Goal: Task Accomplishment & Management: Manage account settings

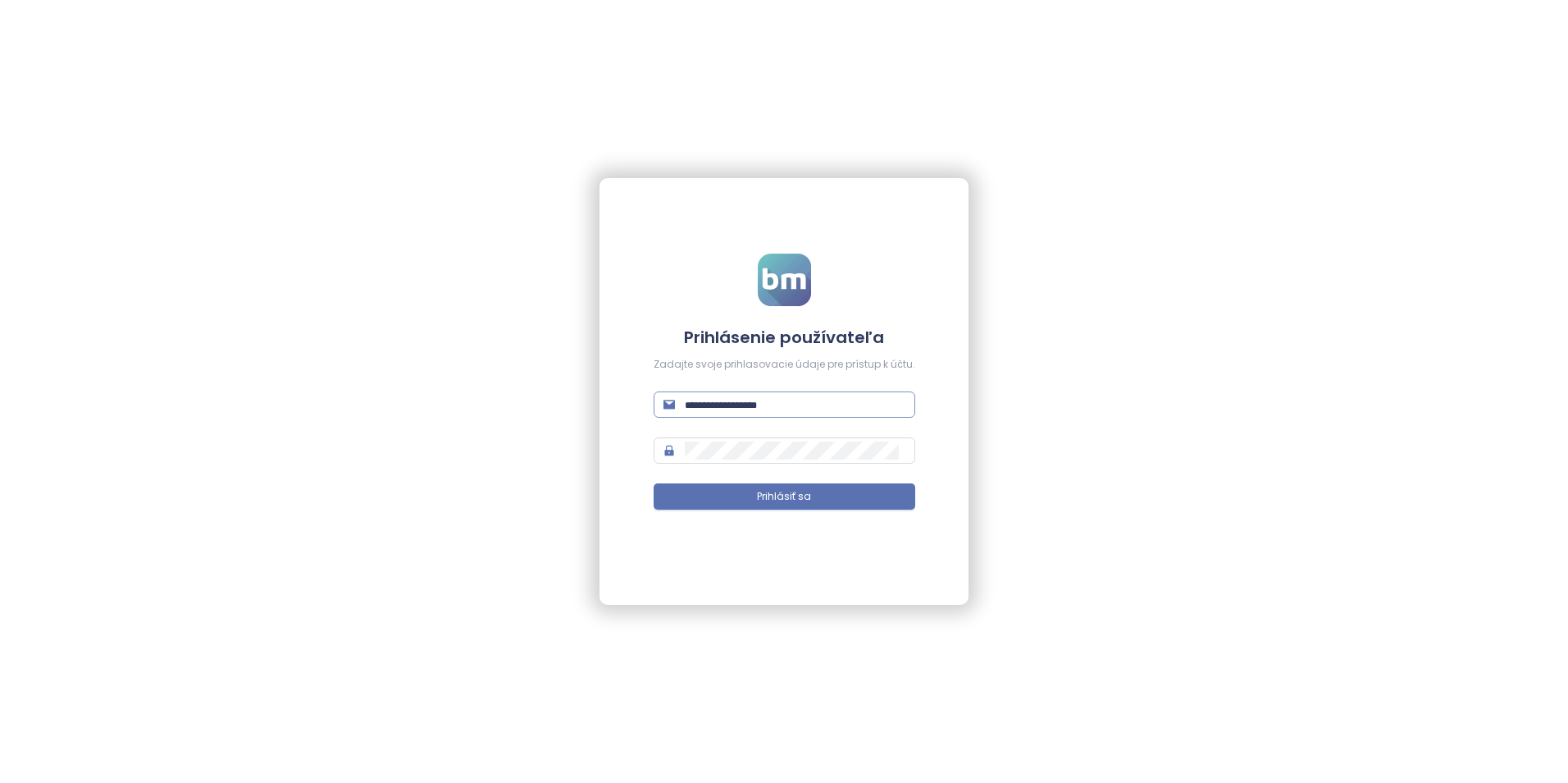
click at [695, 409] on input "text" at bounding box center [795, 405] width 221 height 18
paste input "**********"
type input "**********"
click at [1052, 517] on div "**********" at bounding box center [784, 391] width 1568 height 783
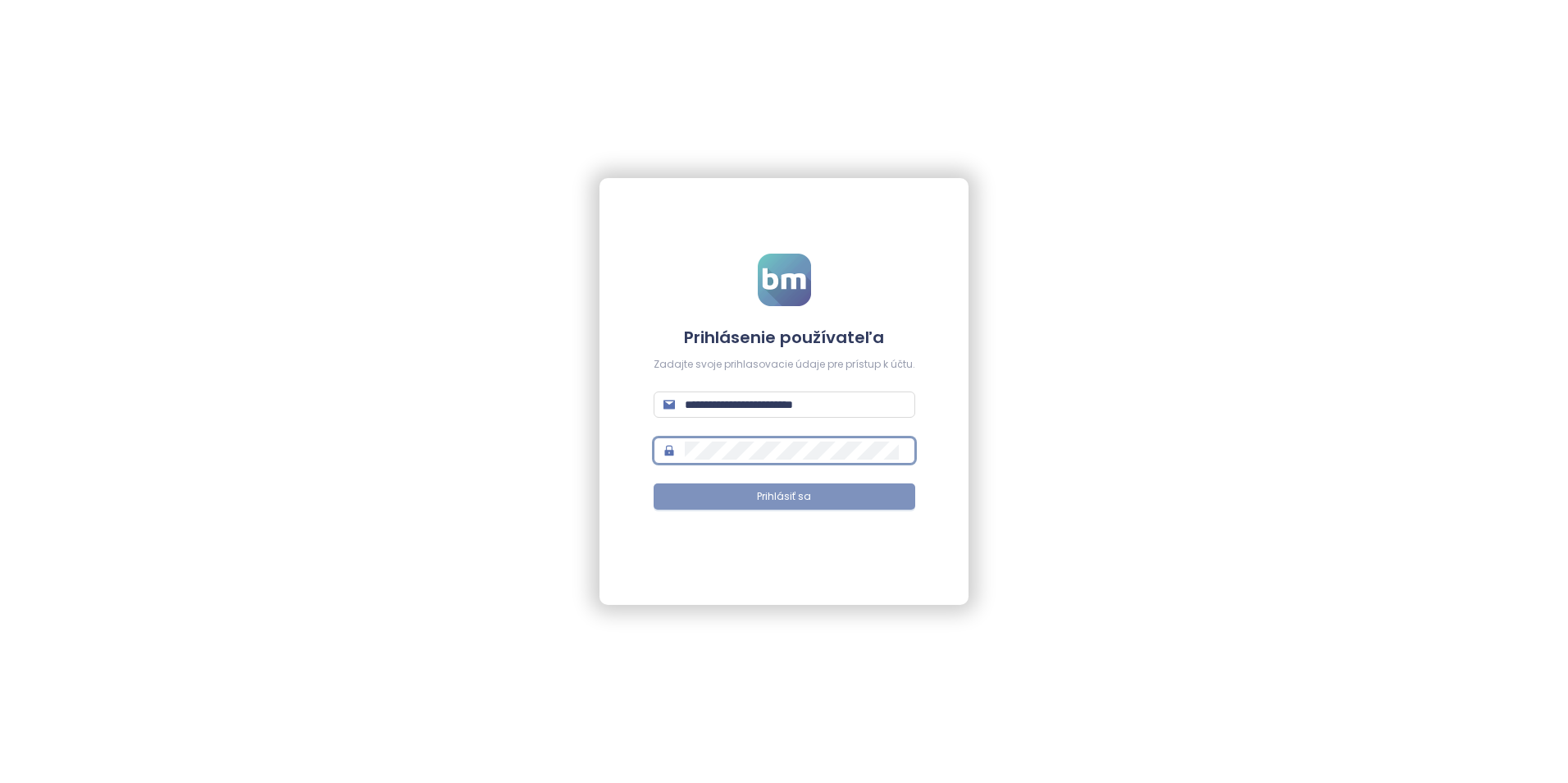
click at [764, 502] on span "Prihlásiť sa" at bounding box center [784, 497] width 54 height 15
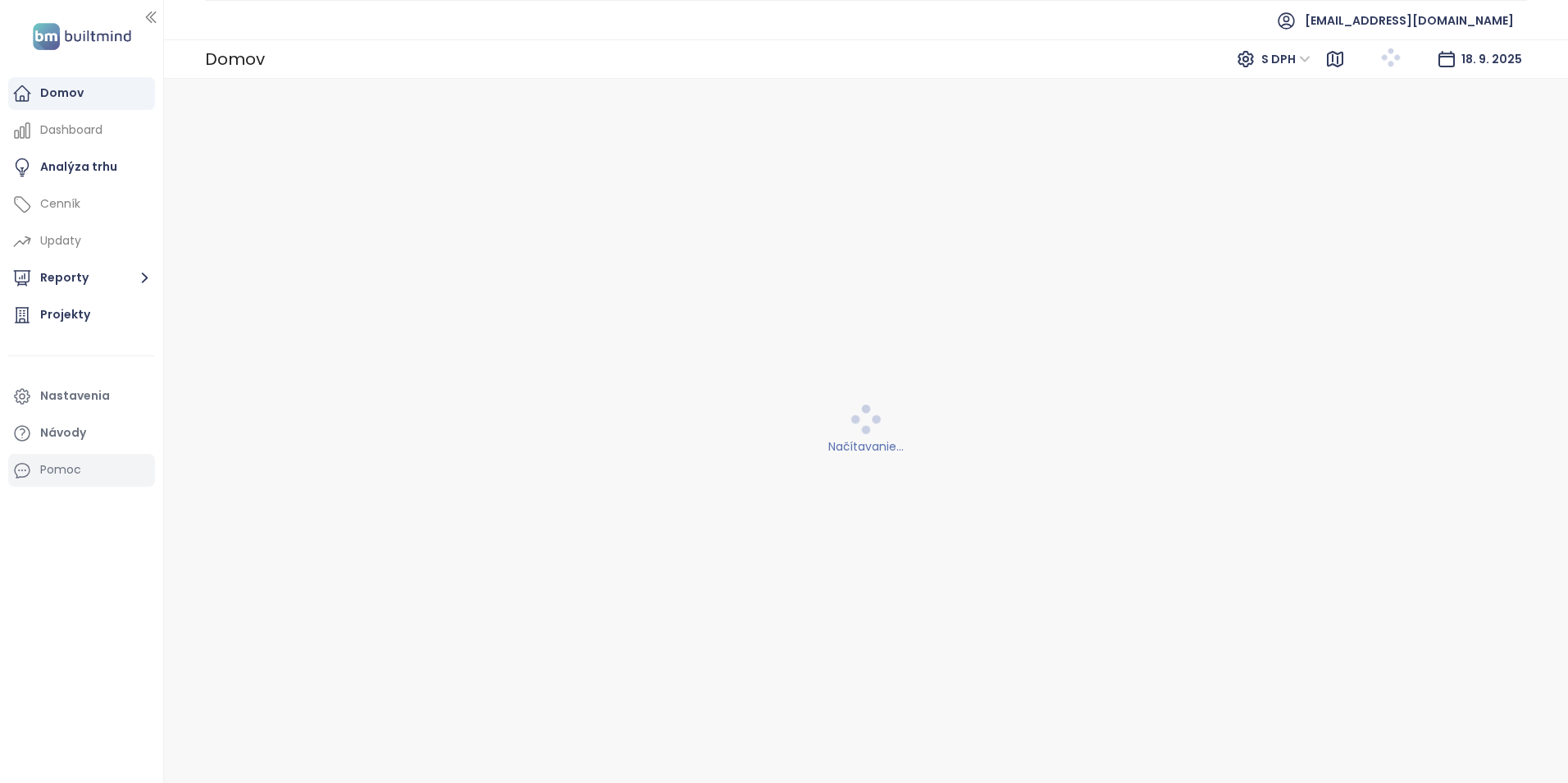
click at [80, 476] on div "Pomoc" at bounding box center [81, 470] width 147 height 33
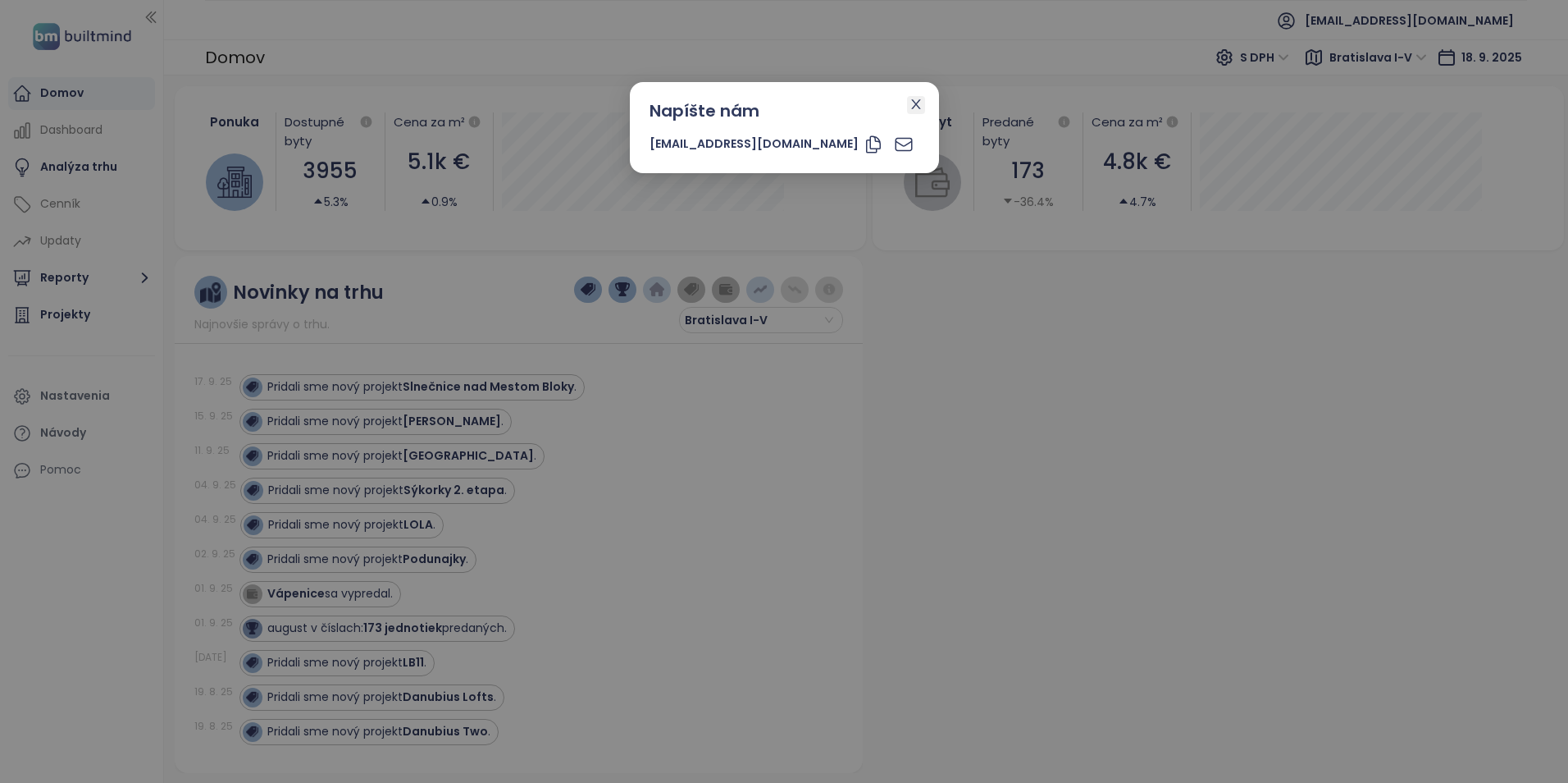
click at [911, 106] on icon "close" at bounding box center [915, 104] width 9 height 10
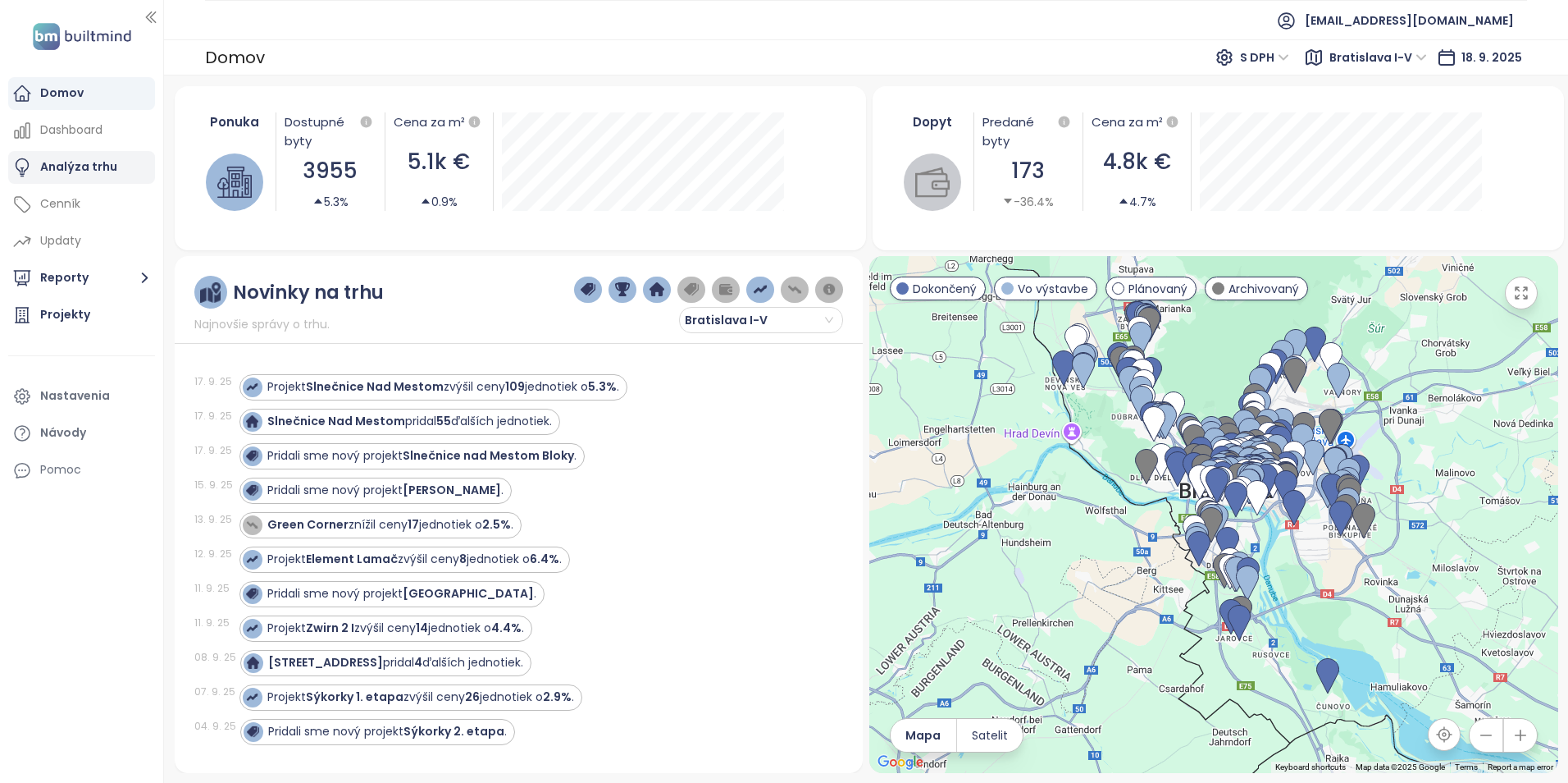
click at [85, 163] on div "Analýza trhu" at bounding box center [79, 166] width 77 height 20
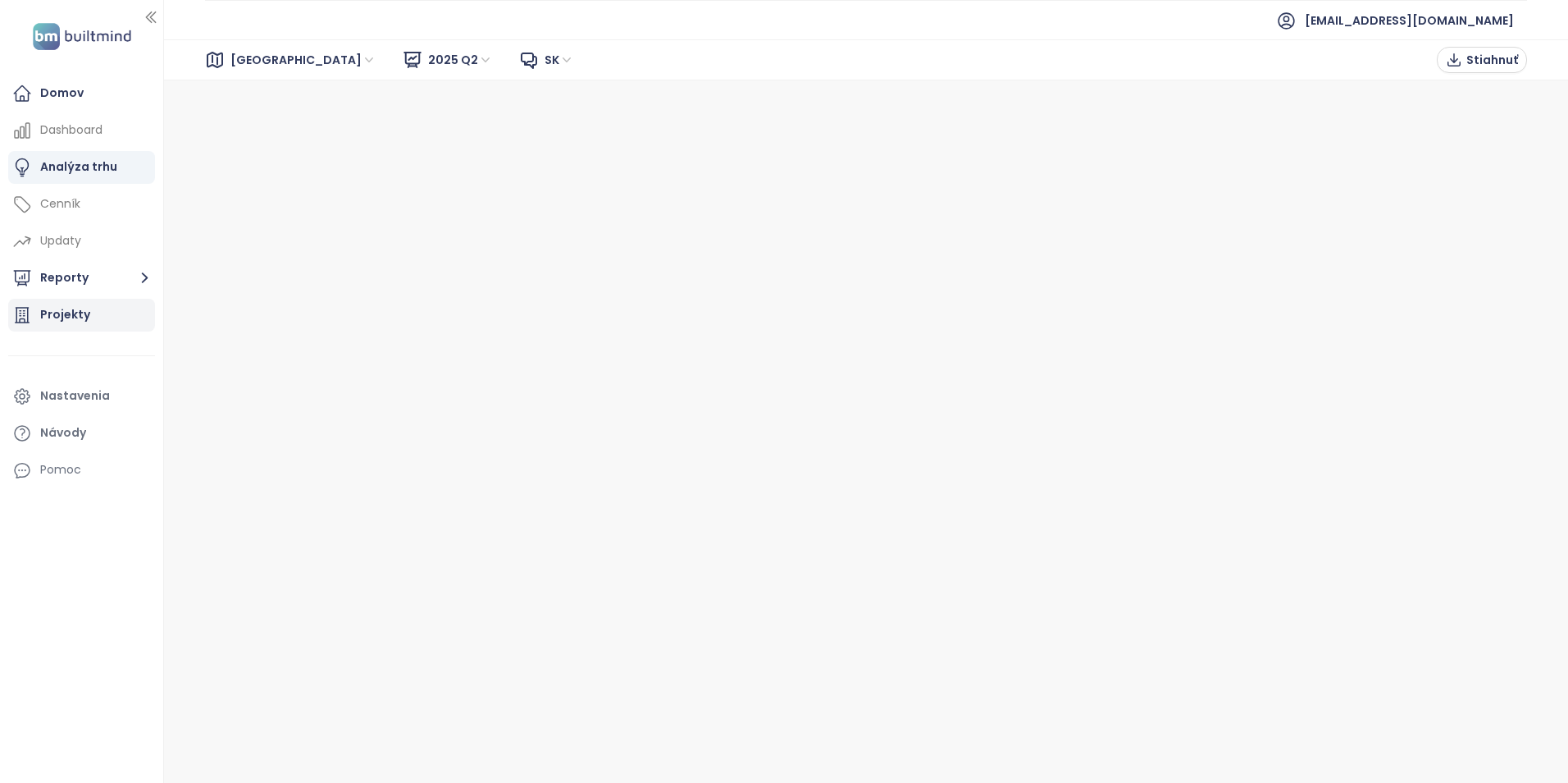
click at [71, 319] on div "Projekty" at bounding box center [66, 314] width 50 height 20
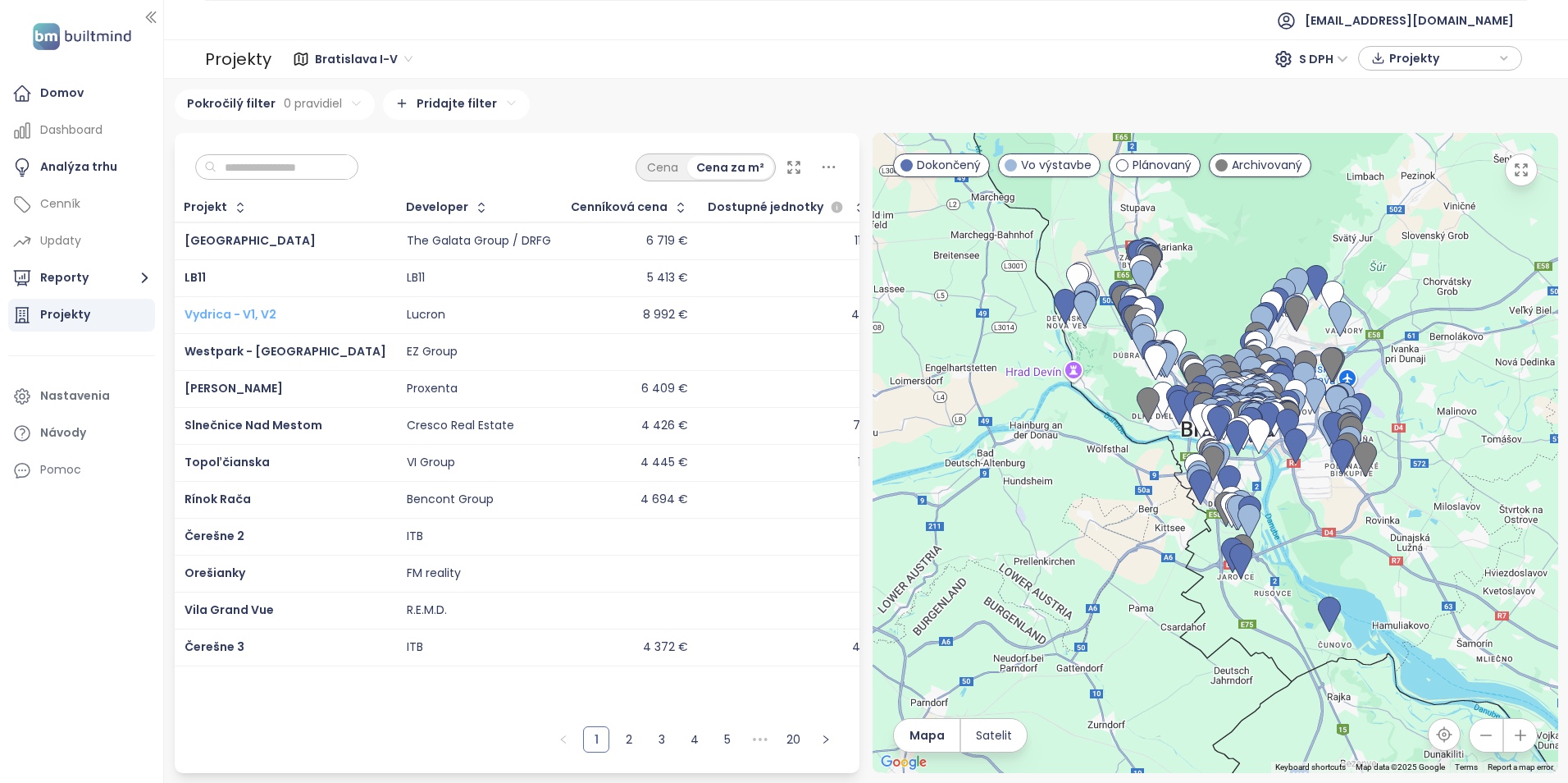
click at [239, 317] on span "Vydrica - V1, V2" at bounding box center [230, 314] width 92 height 16
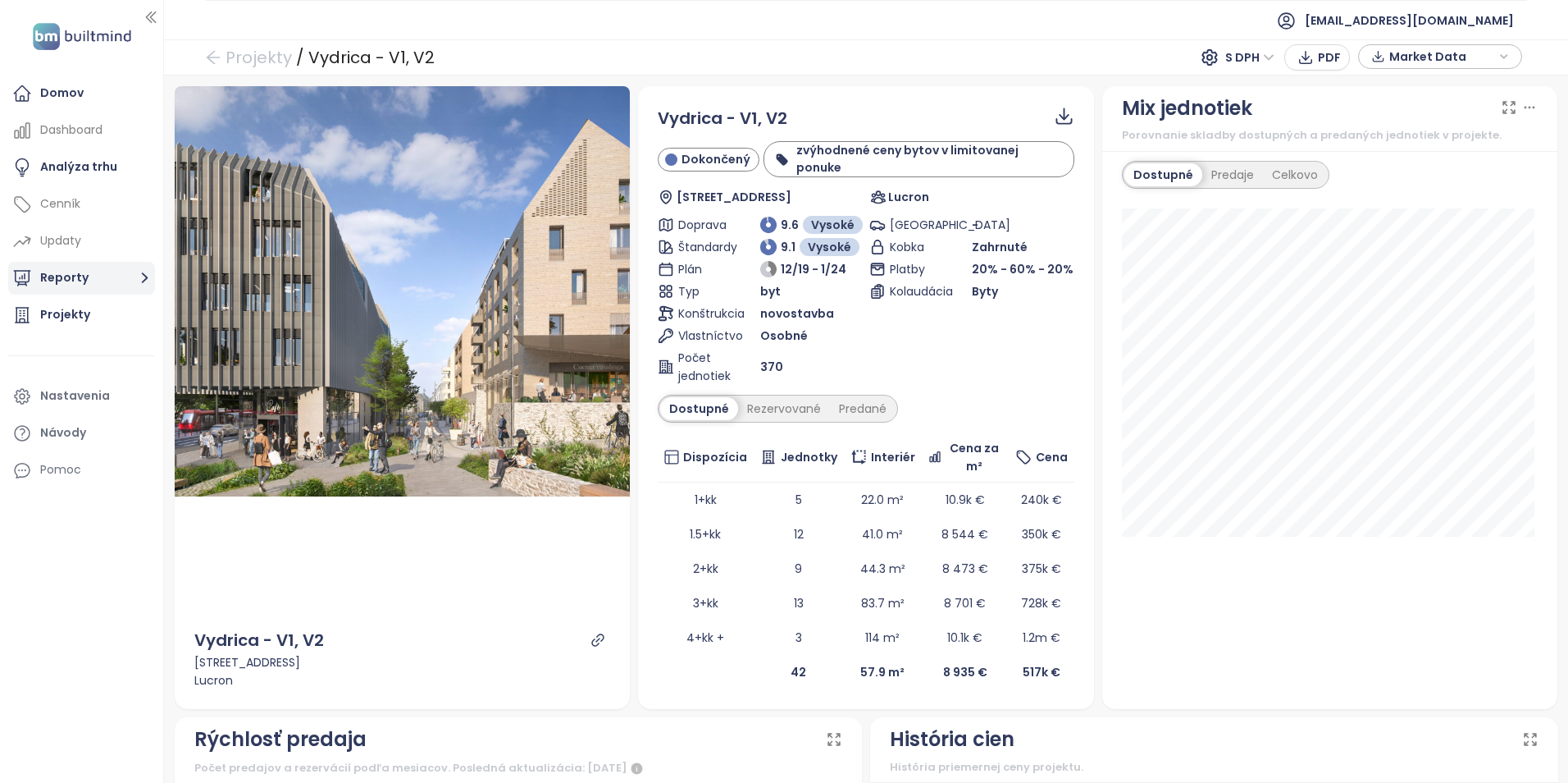
click at [77, 281] on button "Reporty" at bounding box center [81, 278] width 147 height 33
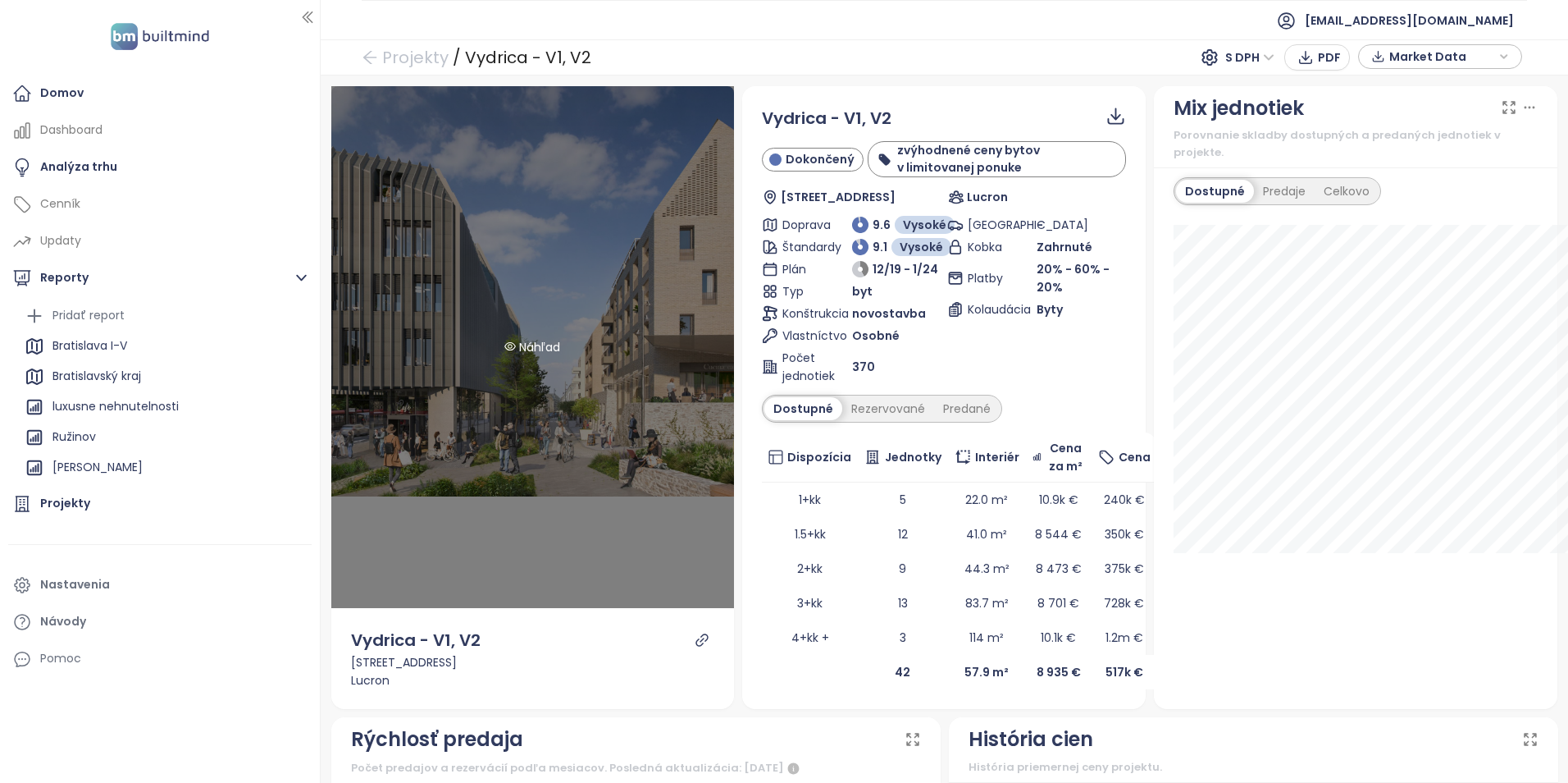
drag, startPoint x: 160, startPoint y: 366, endPoint x: 320, endPoint y: 396, distance: 162.8
click at [320, 396] on section "Domov Dashboard Analýza trhu Cenník Updaty Reporty Pridať report [GEOGRAPHIC_DA…" at bounding box center [784, 391] width 1568 height 783
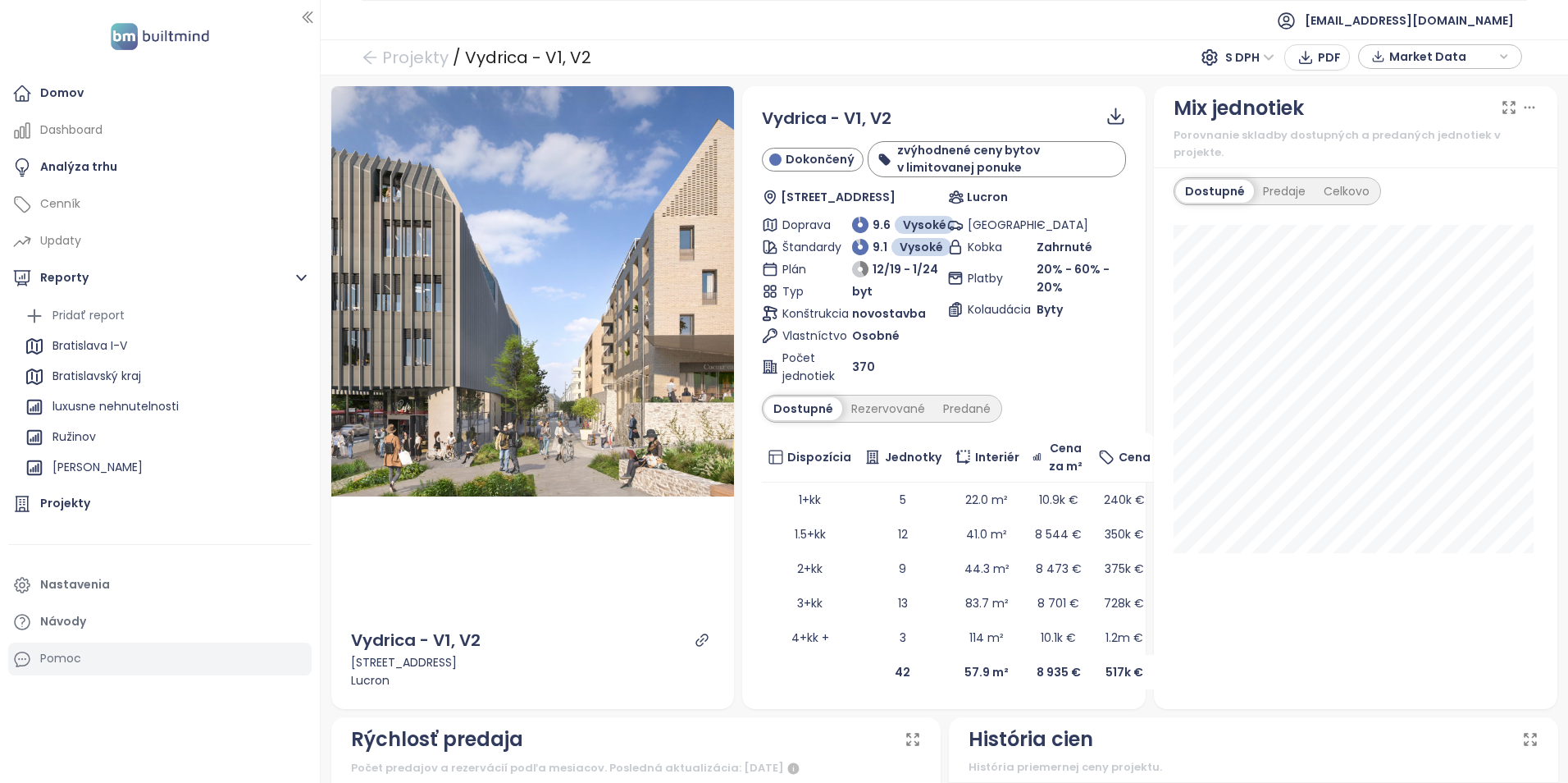
click at [153, 652] on div "Pomoc" at bounding box center [159, 659] width 303 height 33
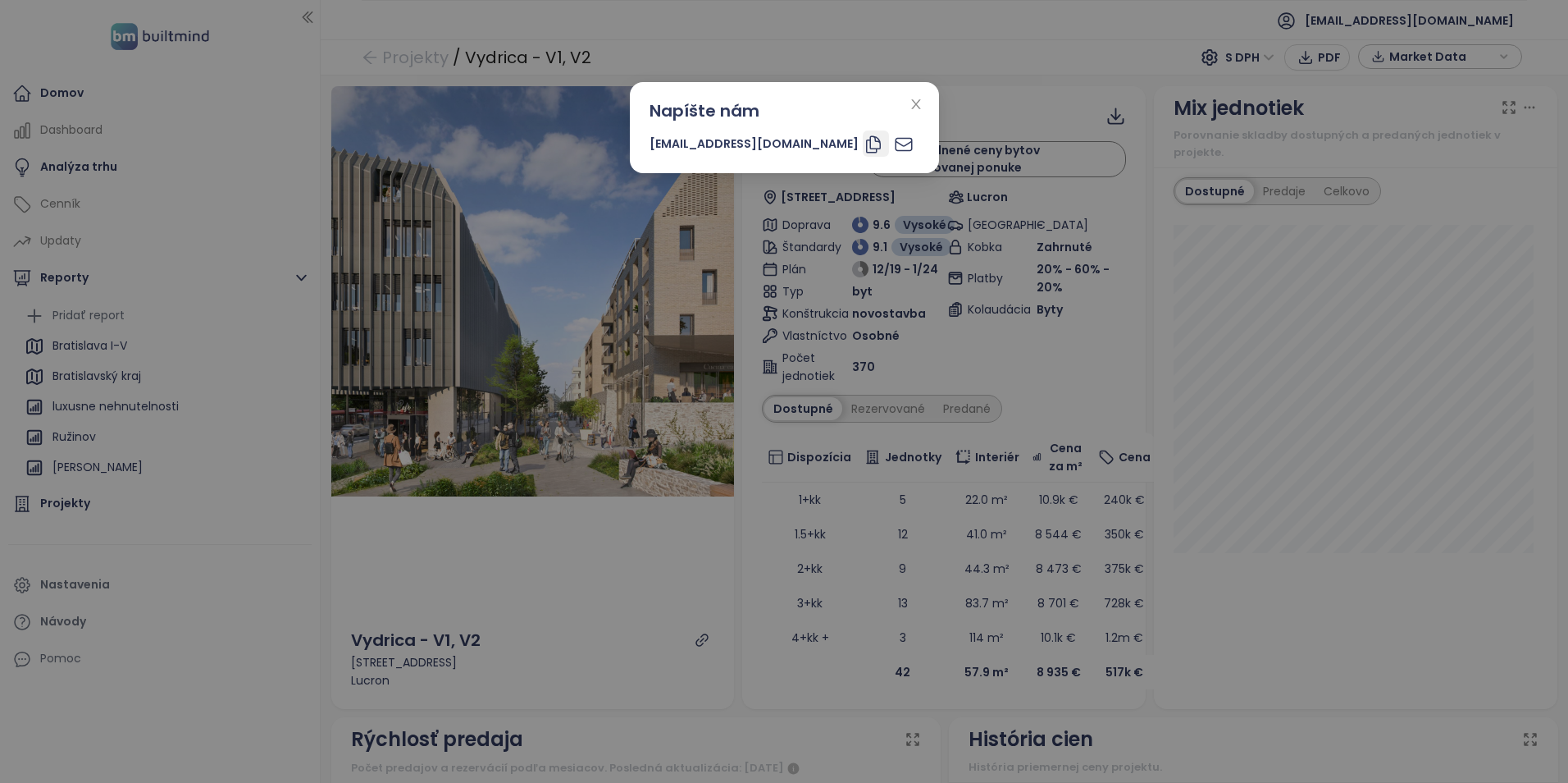
click at [864, 144] on icon "button" at bounding box center [873, 144] width 19 height 19
click at [219, 578] on div "Napíšte nám [EMAIL_ADDRESS][DOMAIN_NAME]" at bounding box center [784, 391] width 1568 height 783
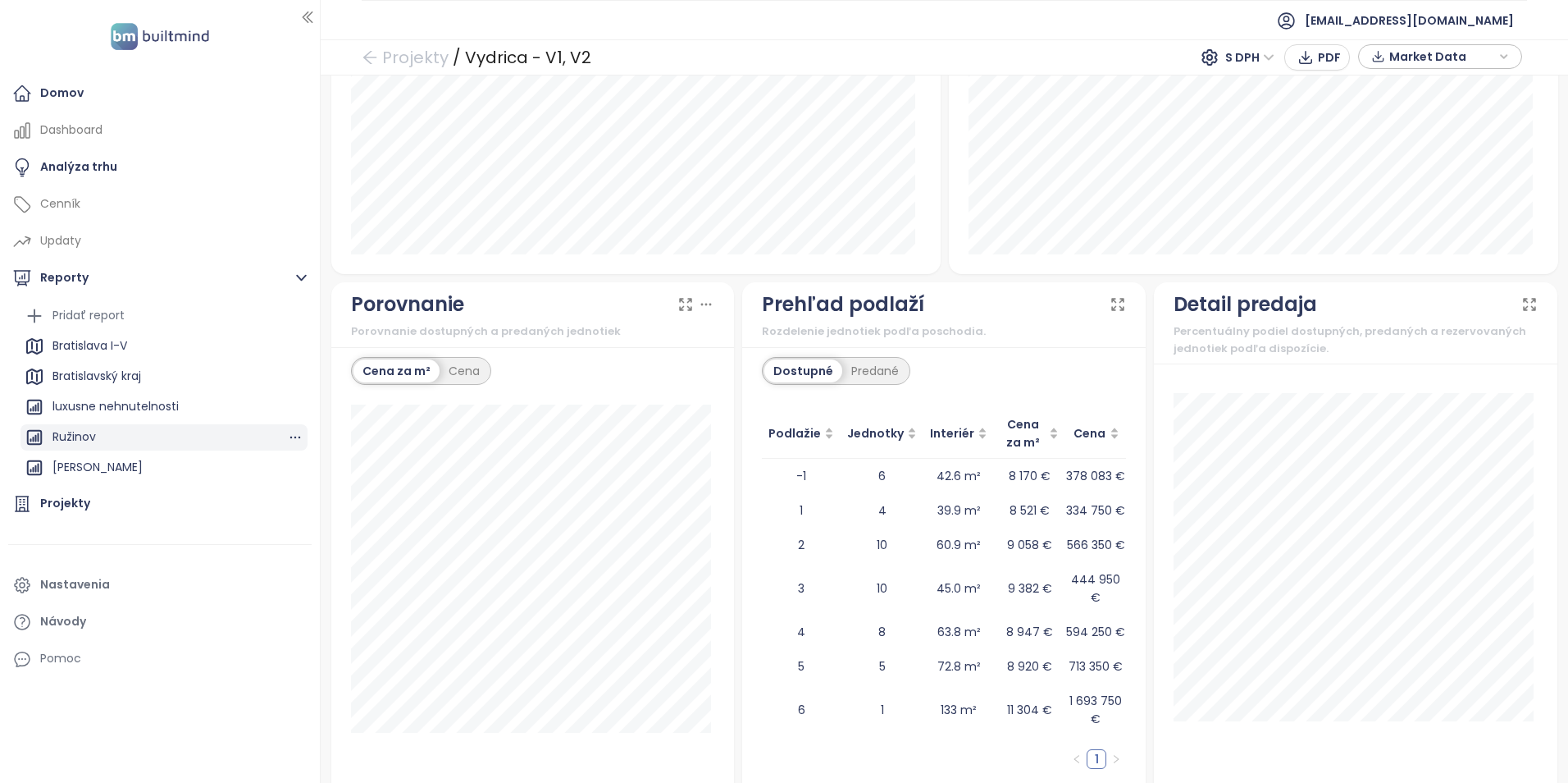
click at [162, 436] on div "Ružinov" at bounding box center [163, 436] width 287 height 26
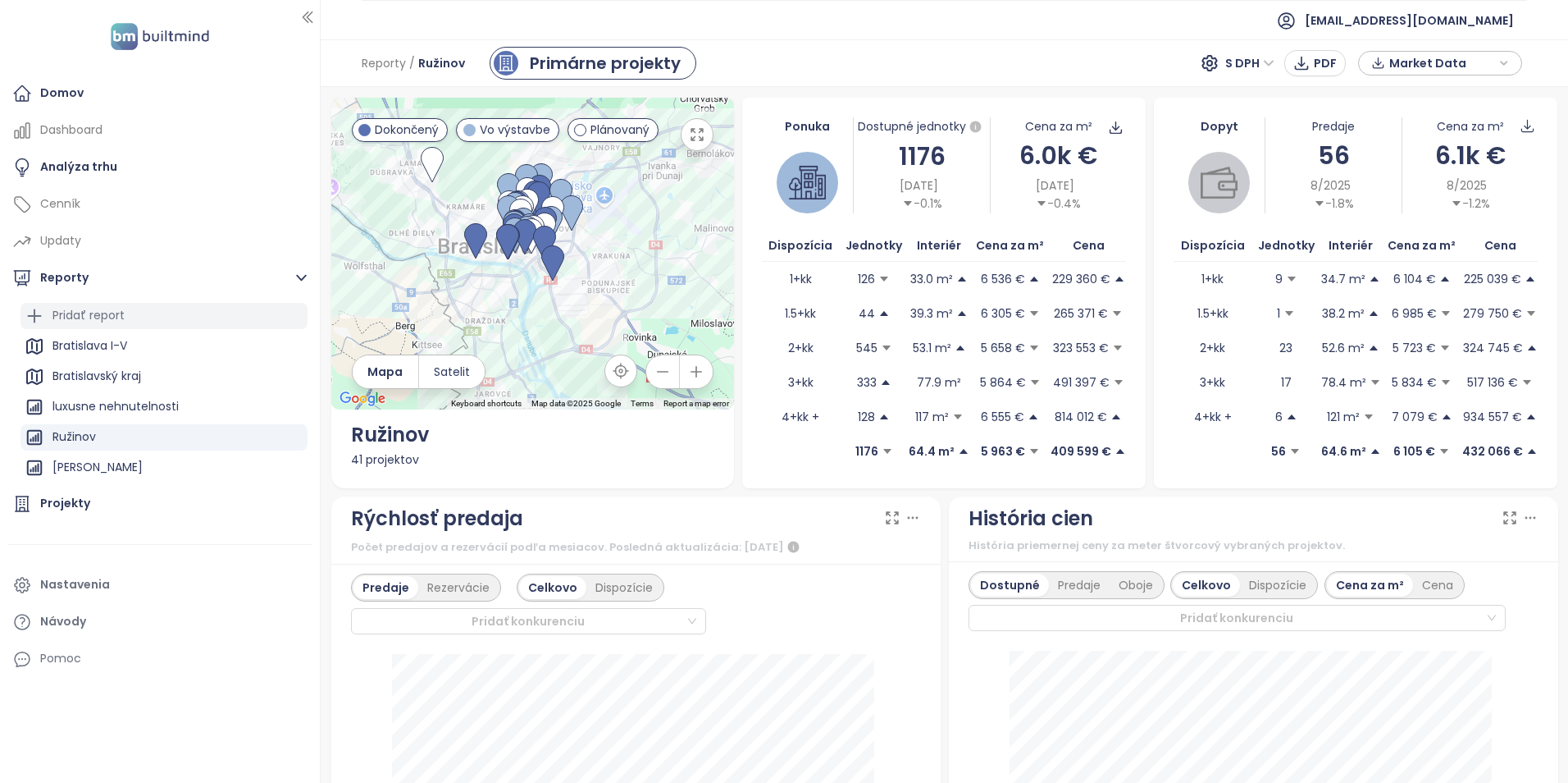
click at [172, 325] on div "Pridať report" at bounding box center [163, 316] width 287 height 26
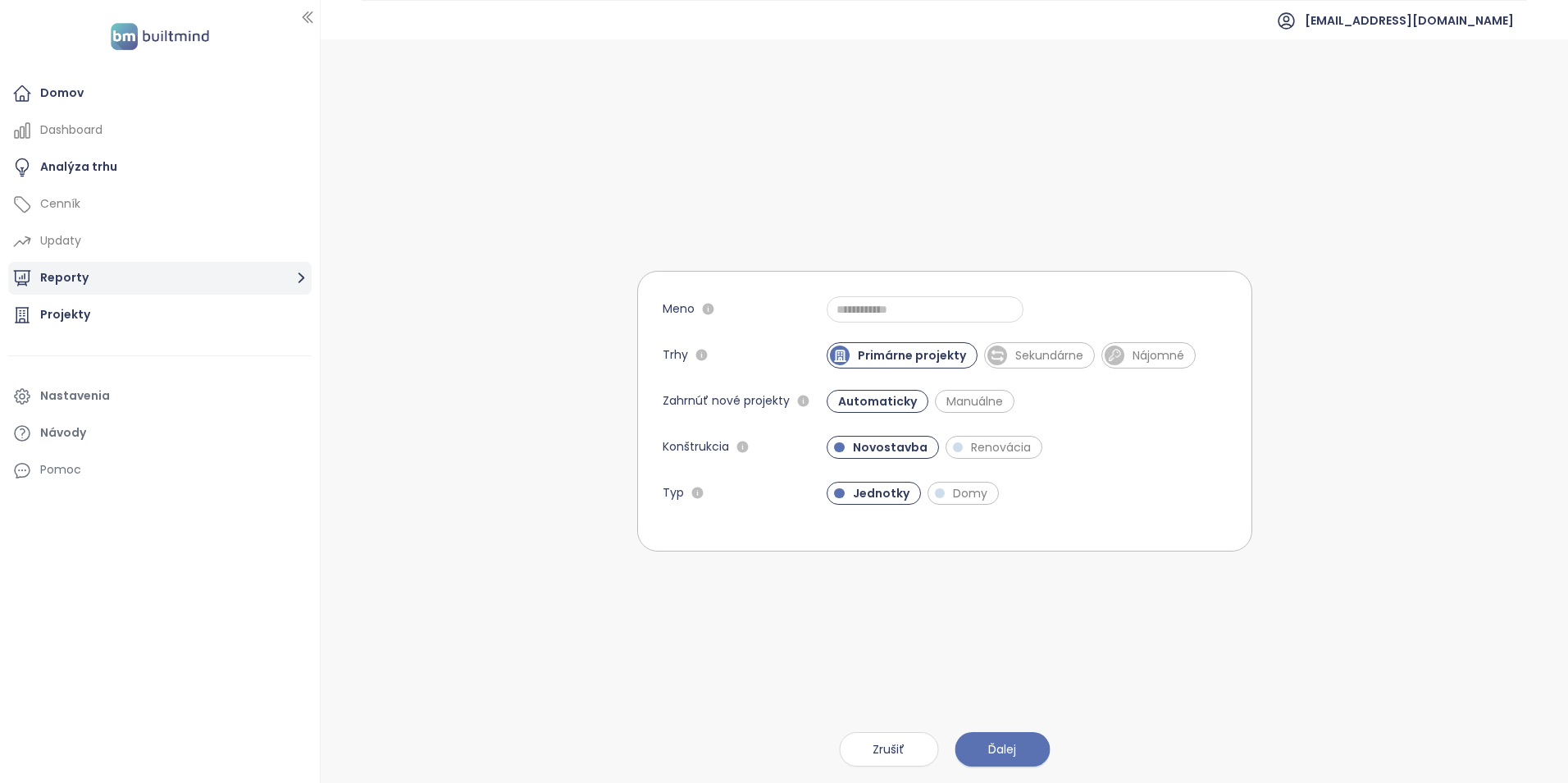
click at [181, 285] on button "Reporty" at bounding box center [159, 278] width 303 height 33
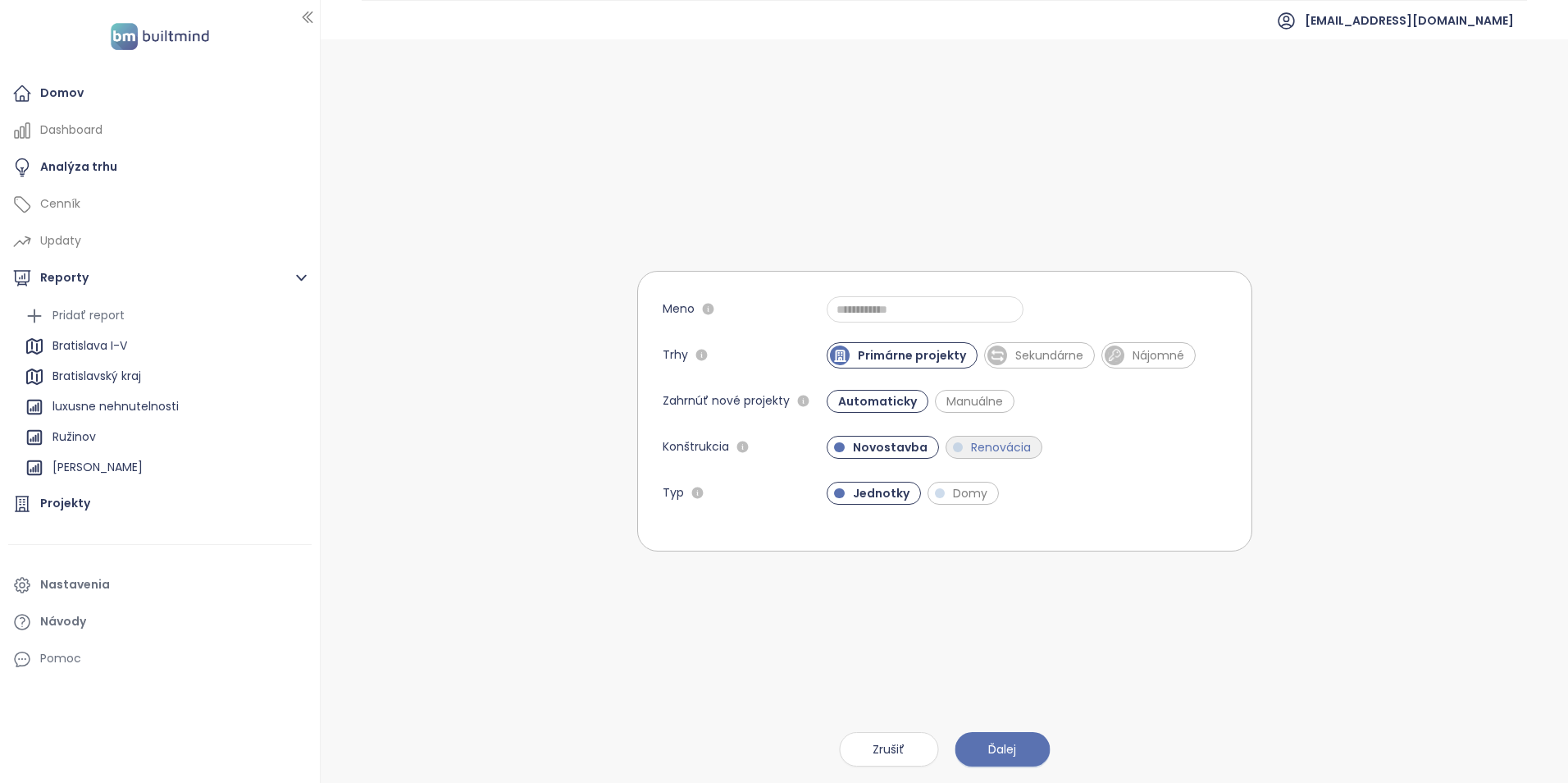
click at [986, 446] on span "Renovácia" at bounding box center [1001, 447] width 76 height 16
click at [1022, 361] on span "Sekundárne" at bounding box center [1050, 355] width 85 height 16
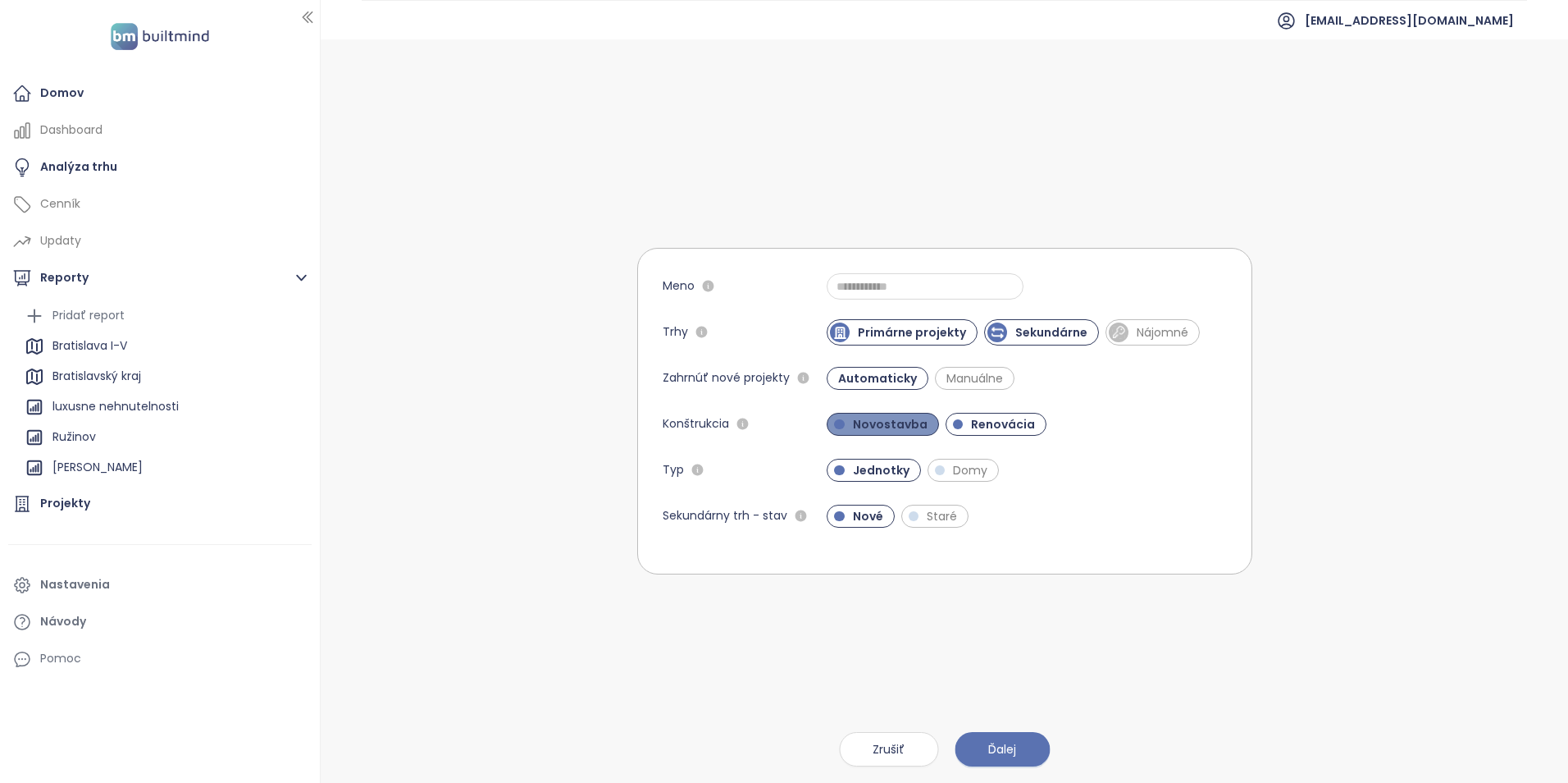
click at [908, 428] on span "Novostavba" at bounding box center [890, 424] width 91 height 16
click at [888, 429] on span "Novostavba" at bounding box center [887, 424] width 85 height 16
click at [216, 350] on div "Bratislava I-V" at bounding box center [163, 346] width 287 height 26
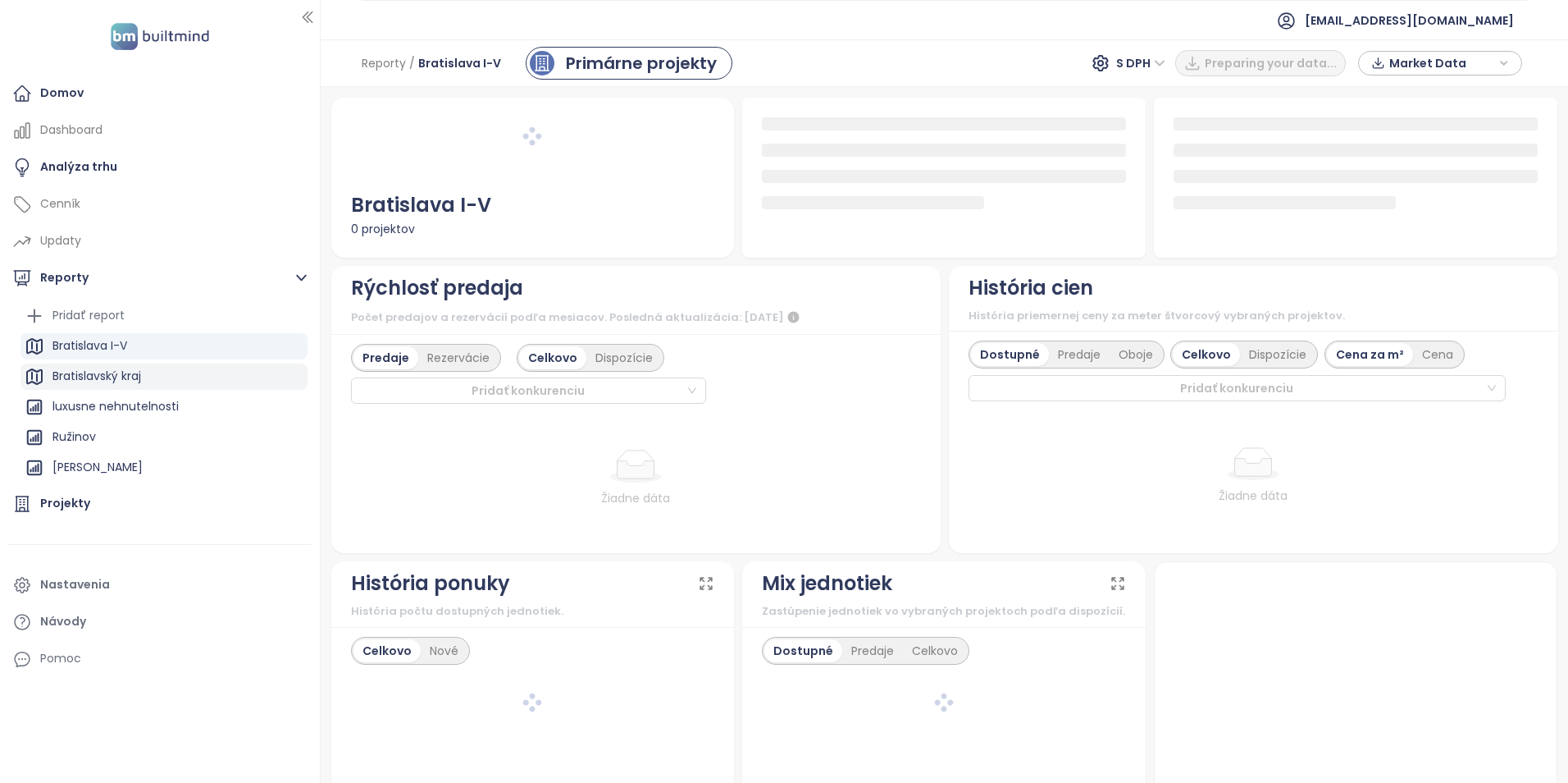
click at [208, 369] on div "Bratislavský kraj" at bounding box center [163, 377] width 287 height 26
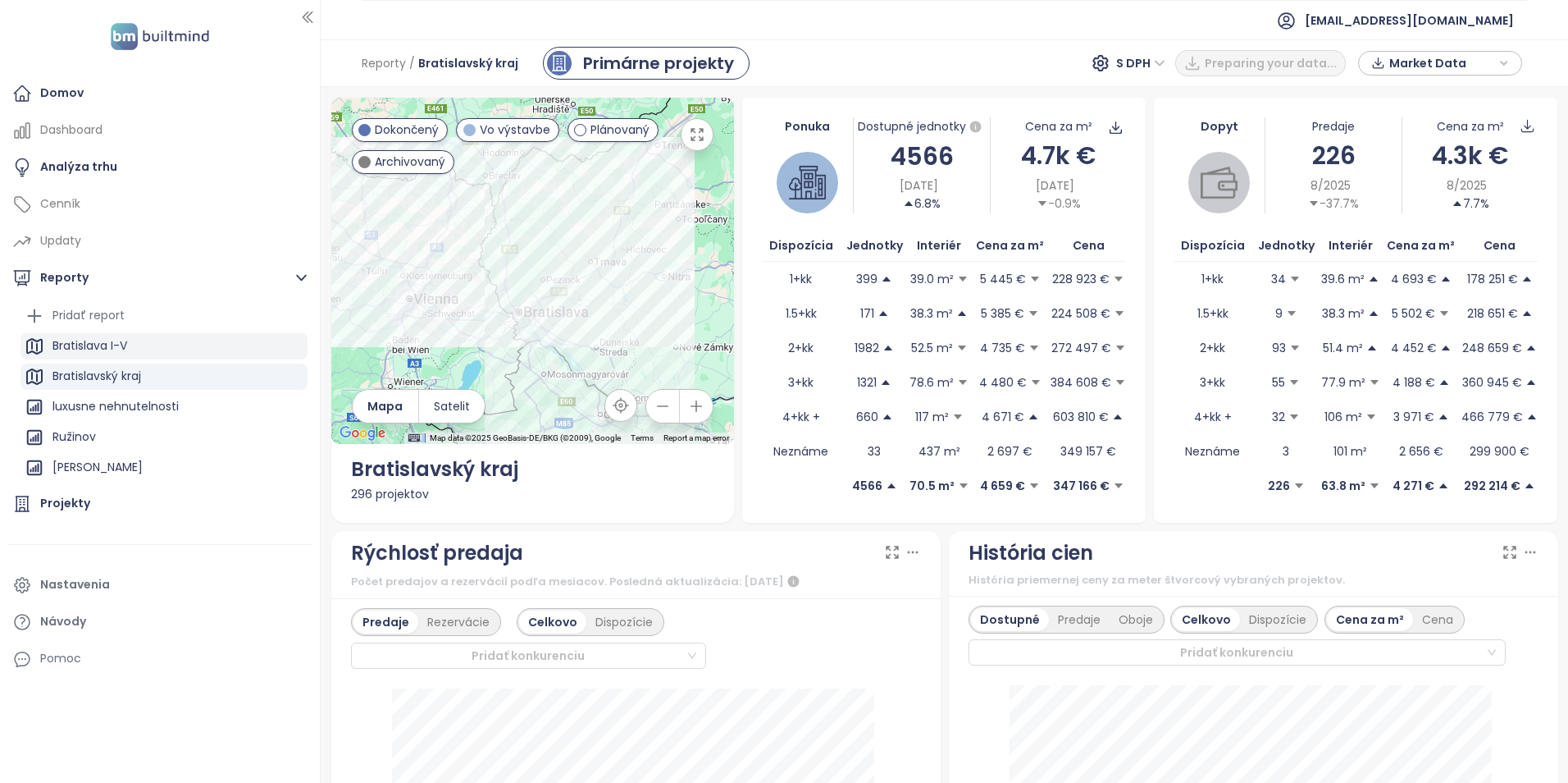
click at [211, 343] on div "Bratislava I-V" at bounding box center [163, 346] width 287 height 26
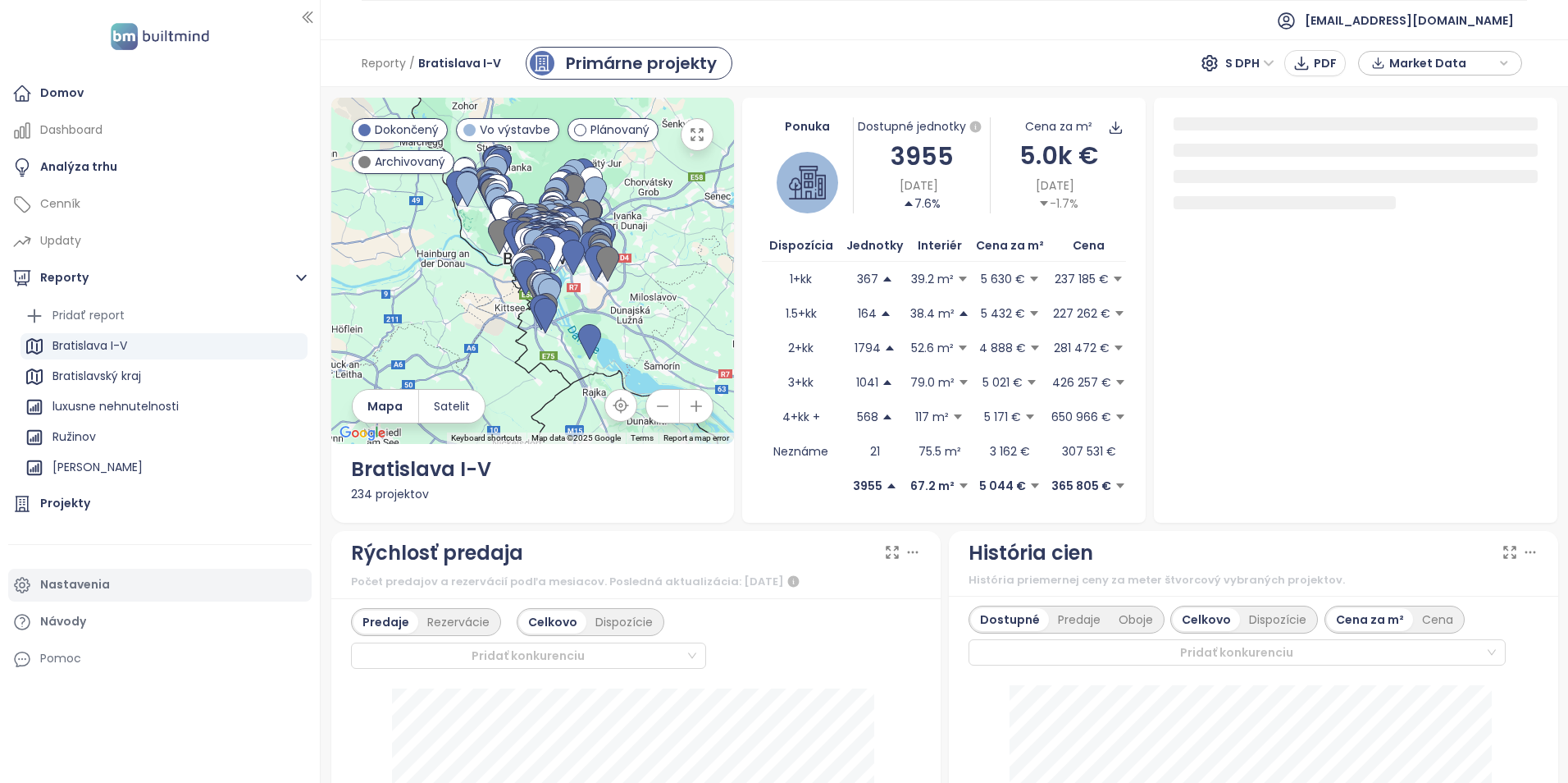
click at [244, 593] on div "Nastavenia" at bounding box center [159, 585] width 303 height 33
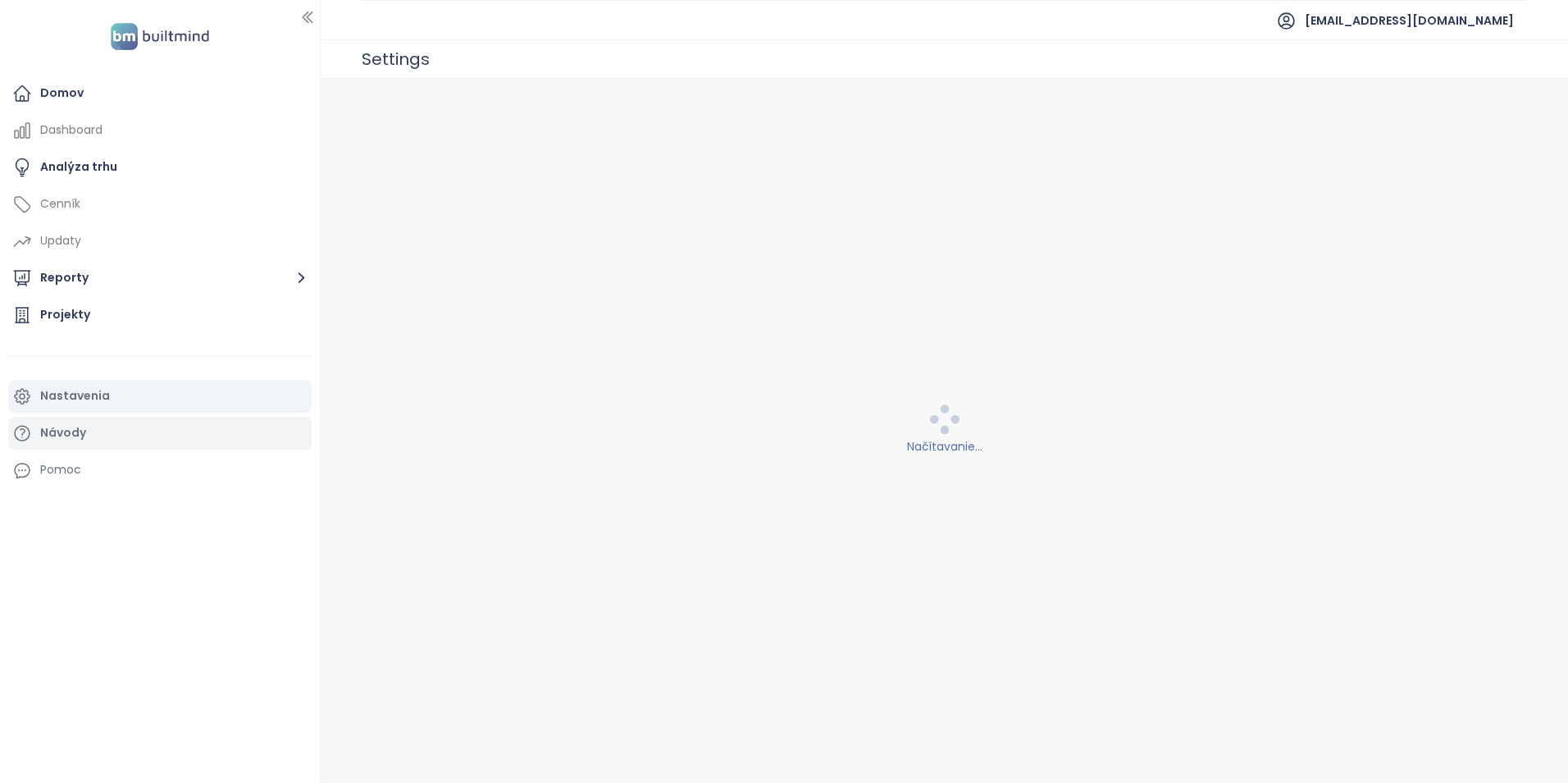
click at [227, 440] on div "Návody" at bounding box center [159, 433] width 303 height 33
